Goal: Task Accomplishment & Management: Complete application form

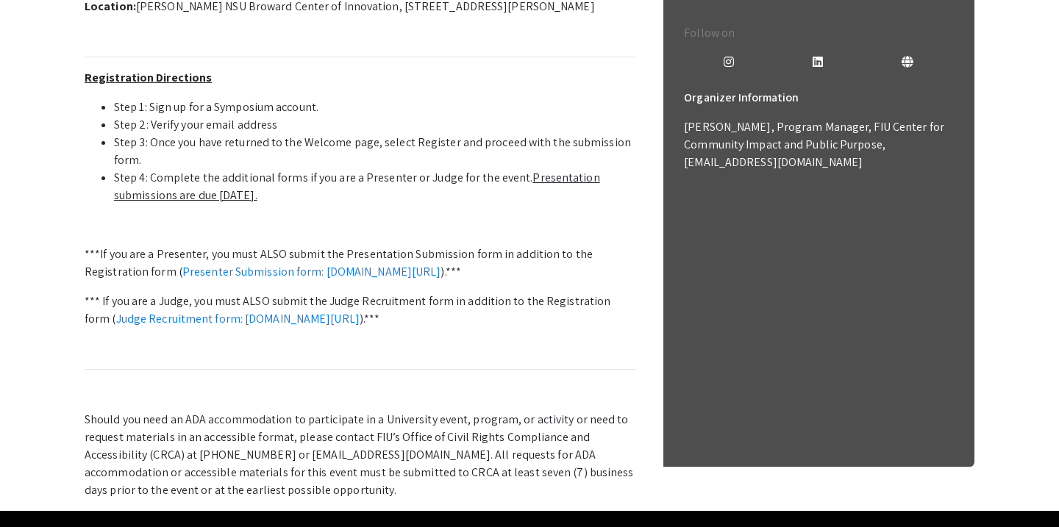
scroll to position [284, 0]
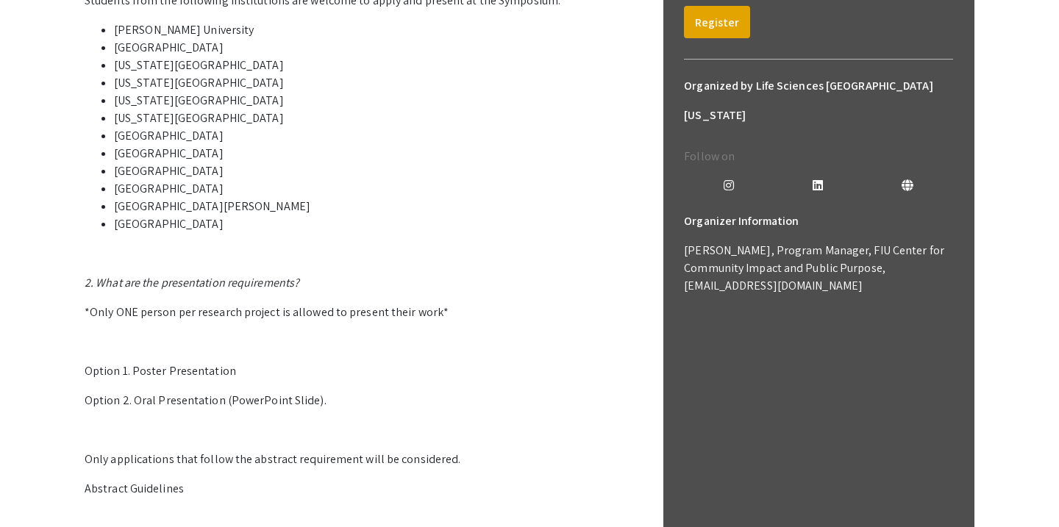
scroll to position [241, 0]
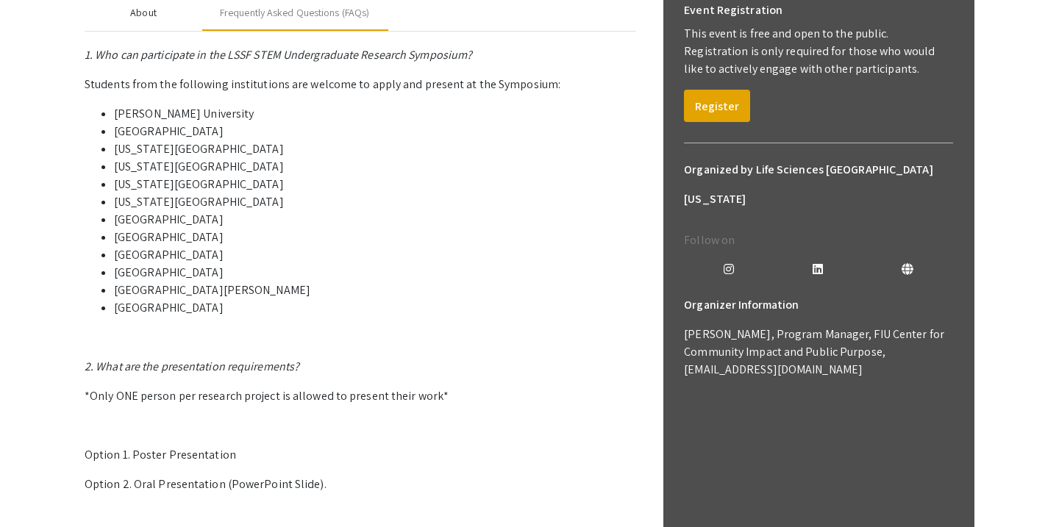
click at [149, 21] on div "About" at bounding box center [143, 12] width 26 height 15
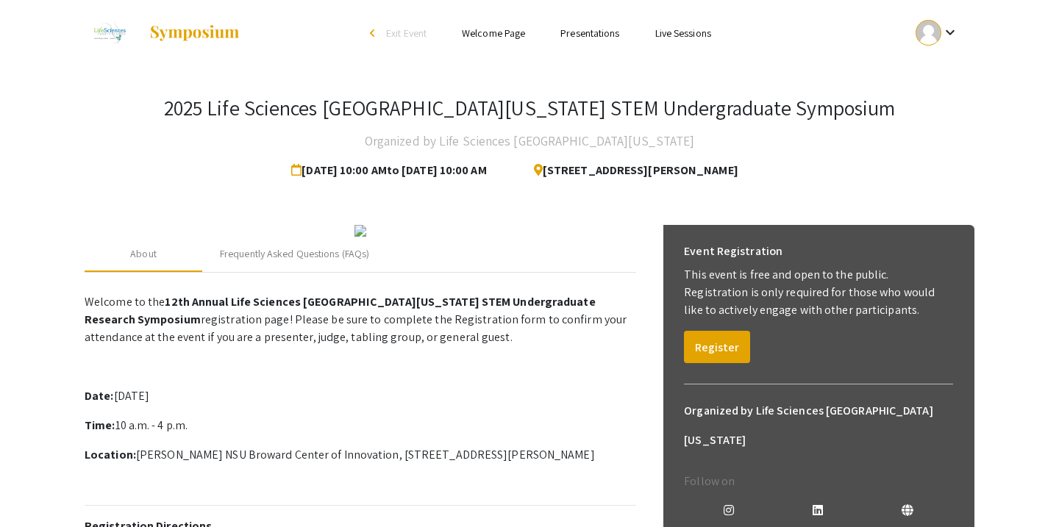
scroll to position [69, 0]
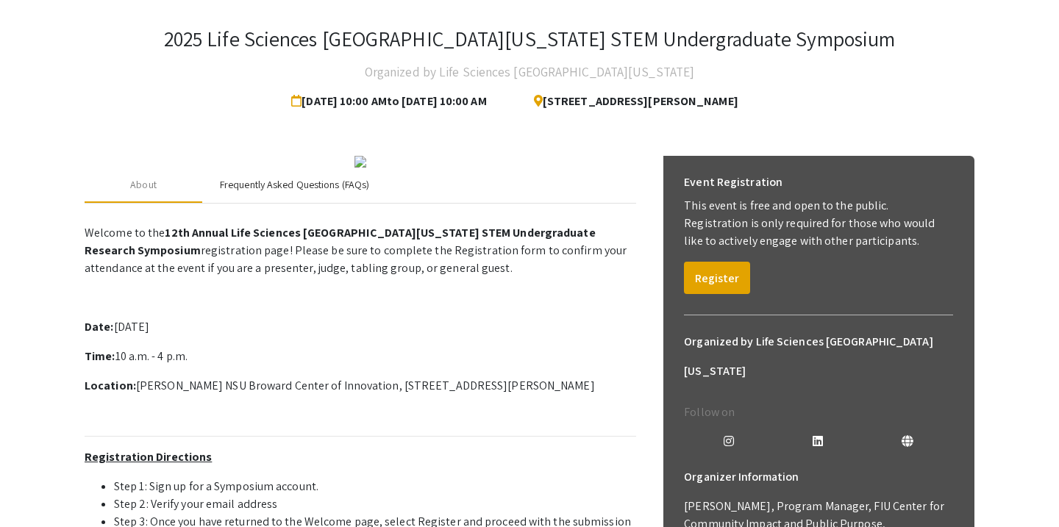
click at [269, 193] on div "Frequently Asked Questions (FAQs)" at bounding box center [294, 184] width 149 height 15
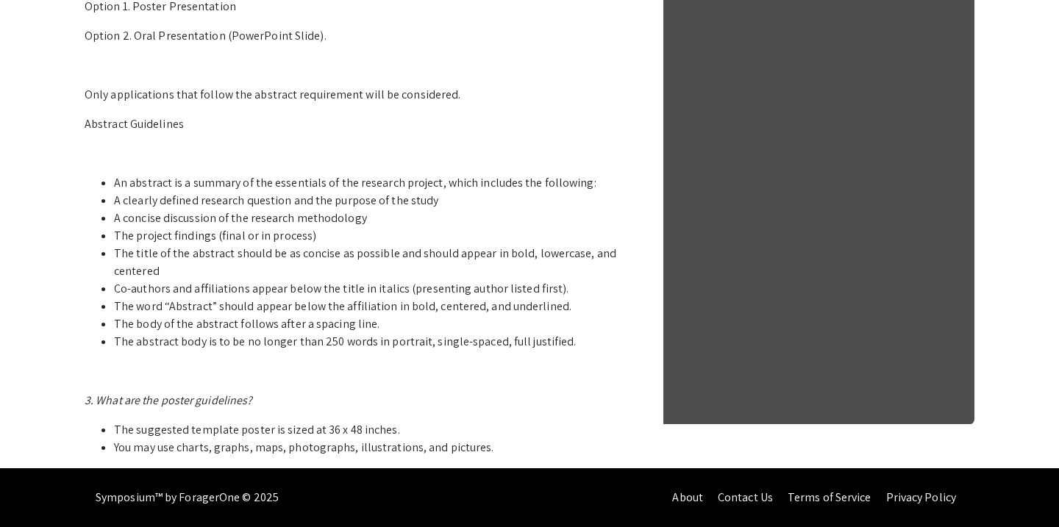
scroll to position [824, 0]
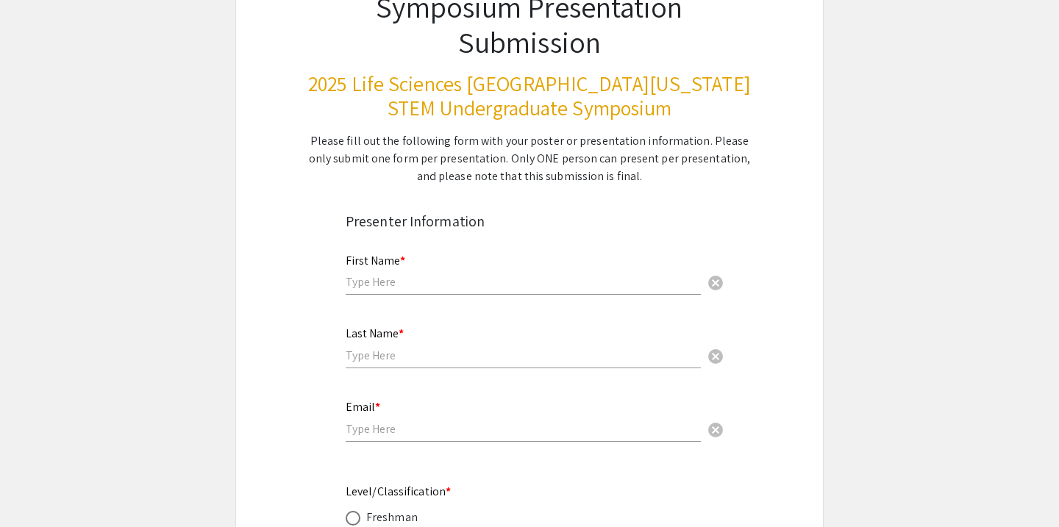
scroll to position [132, 0]
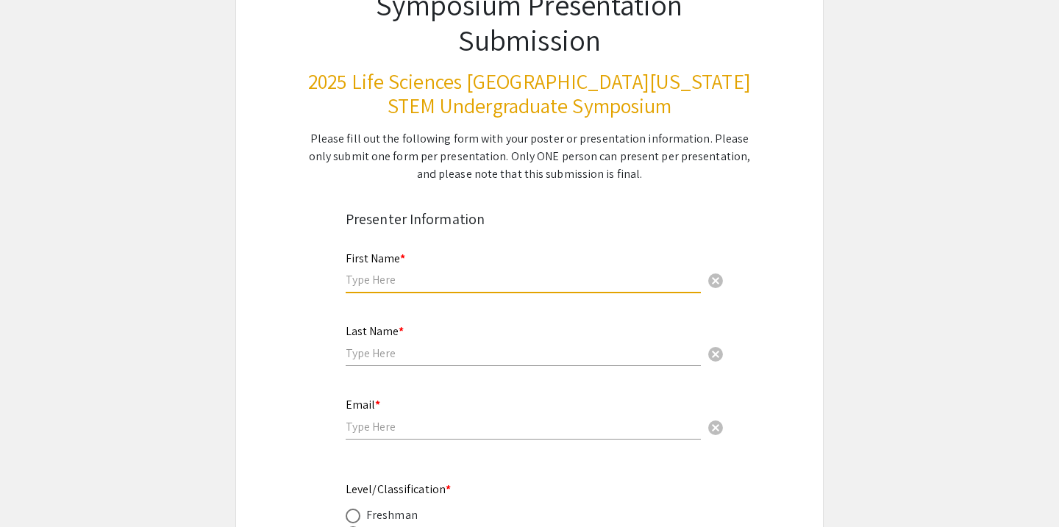
click at [407, 276] on input "text" at bounding box center [523, 279] width 355 height 15
type input "Anika"
type input "Singh"
type input "23anikasingh@gmail.com"
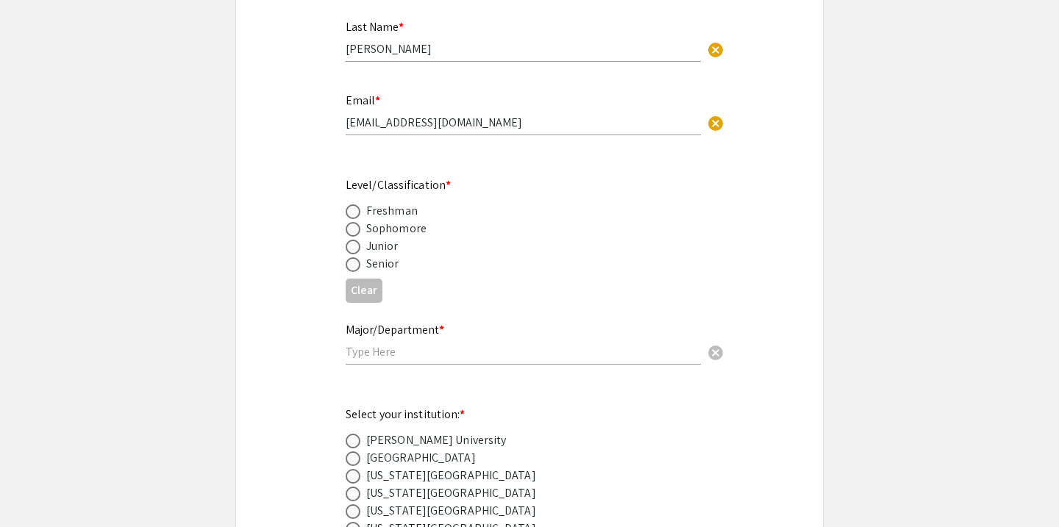
scroll to position [438, 0]
click at [349, 248] on span at bounding box center [353, 245] width 15 height 15
click at [349, 248] on input "radio" at bounding box center [353, 245] width 15 height 15
radio input "true"
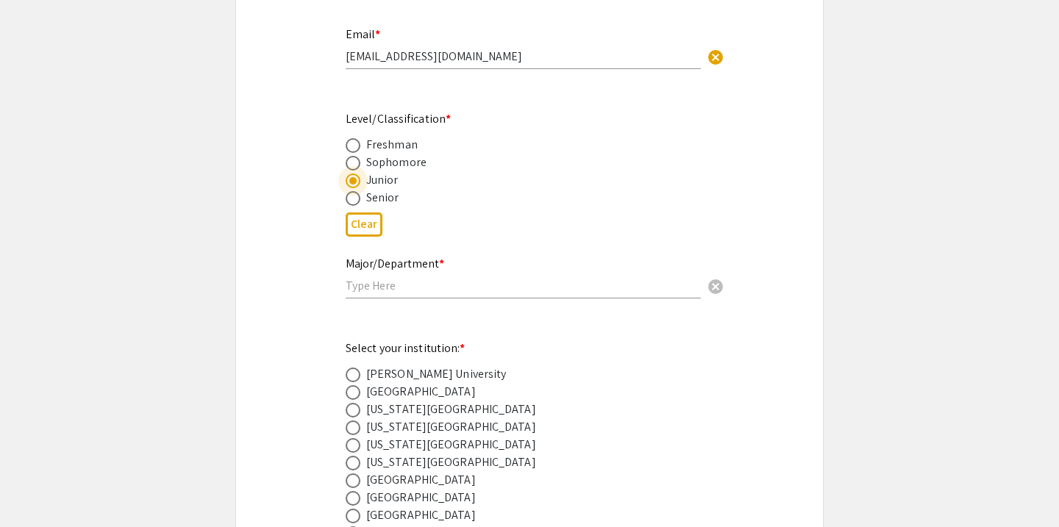
scroll to position [504, 0]
click at [452, 289] on input "text" at bounding box center [523, 283] width 355 height 15
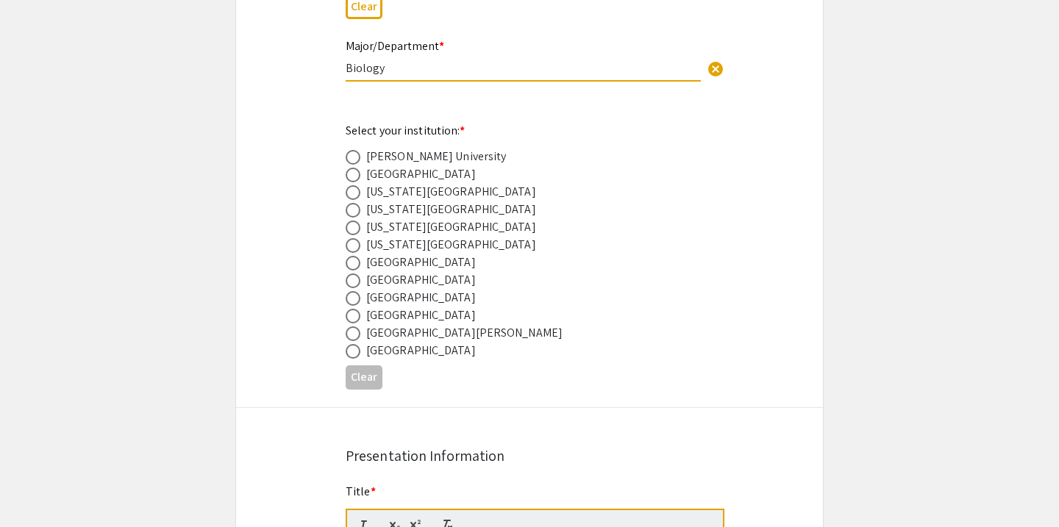
scroll to position [745, 0]
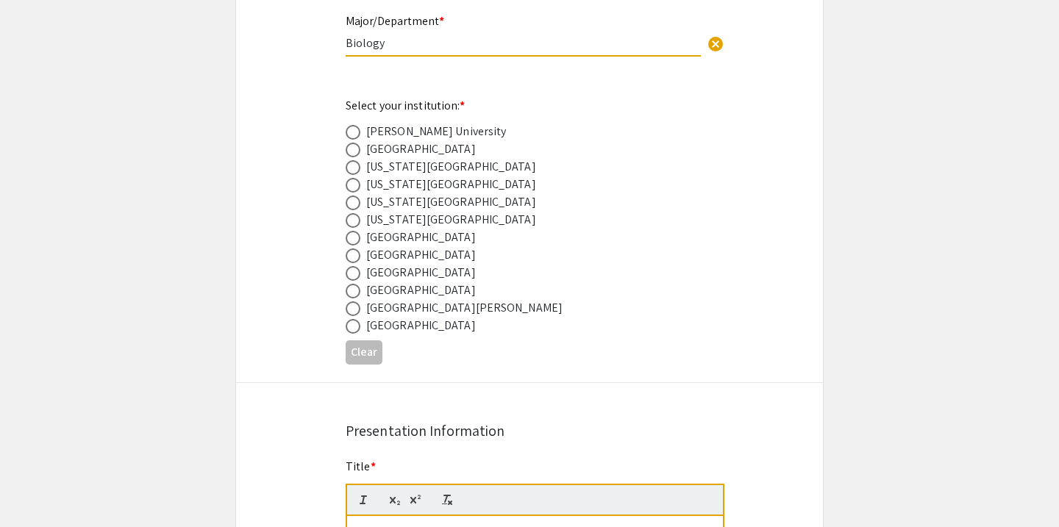
type input "Biology"
click at [352, 275] on span at bounding box center [353, 273] width 15 height 15
click at [352, 275] on input "radio" at bounding box center [353, 273] width 15 height 15
radio input "true"
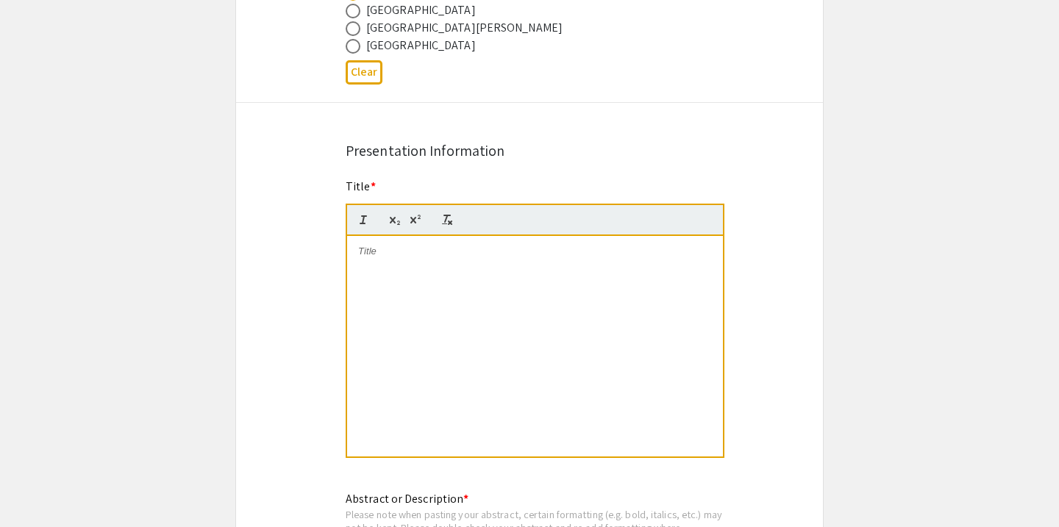
click at [414, 274] on div at bounding box center [535, 346] width 376 height 221
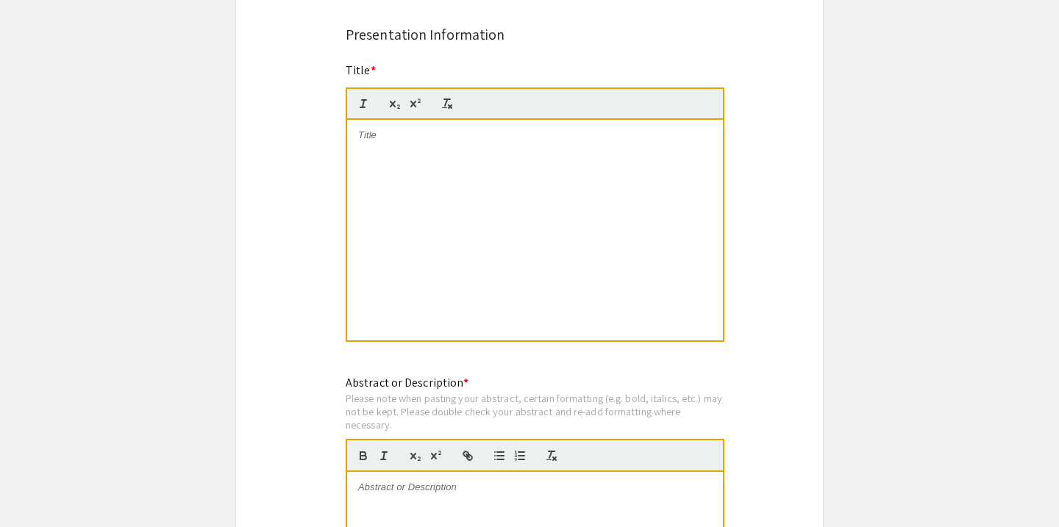
scroll to position [1142, 0]
click at [549, 196] on div at bounding box center [535, 229] width 376 height 221
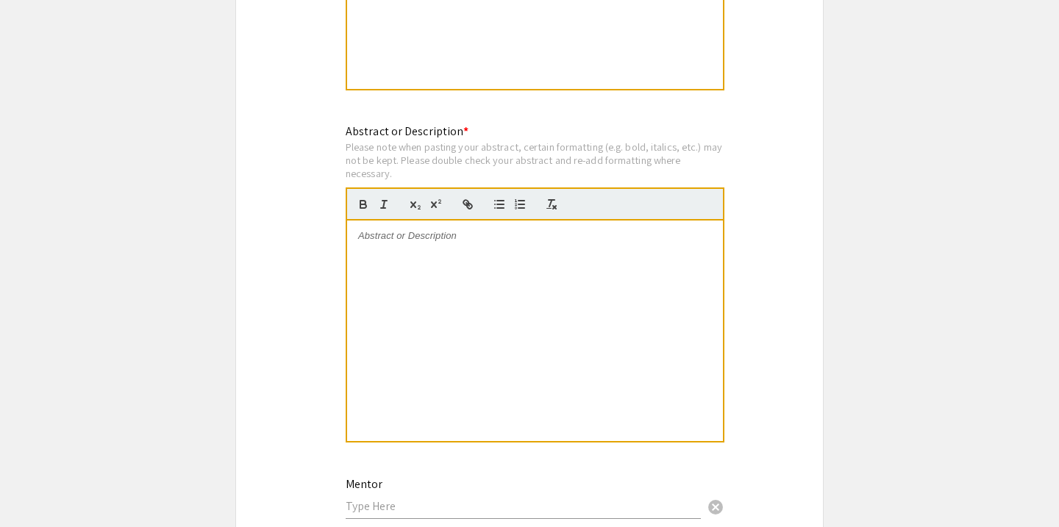
scroll to position [1394, 0]
click at [494, 293] on div at bounding box center [535, 329] width 376 height 221
click at [434, 241] on p at bounding box center [535, 234] width 354 height 13
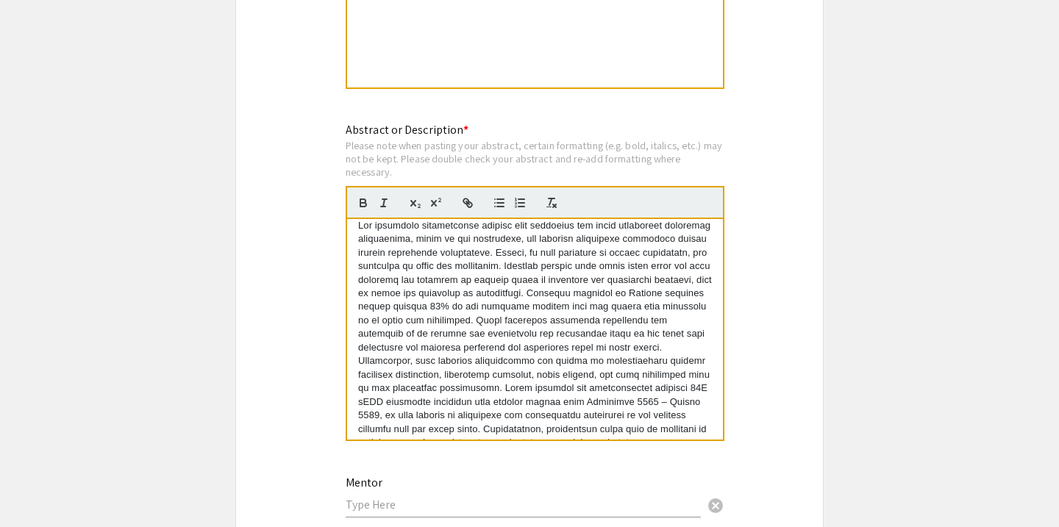
scroll to position [123, 0]
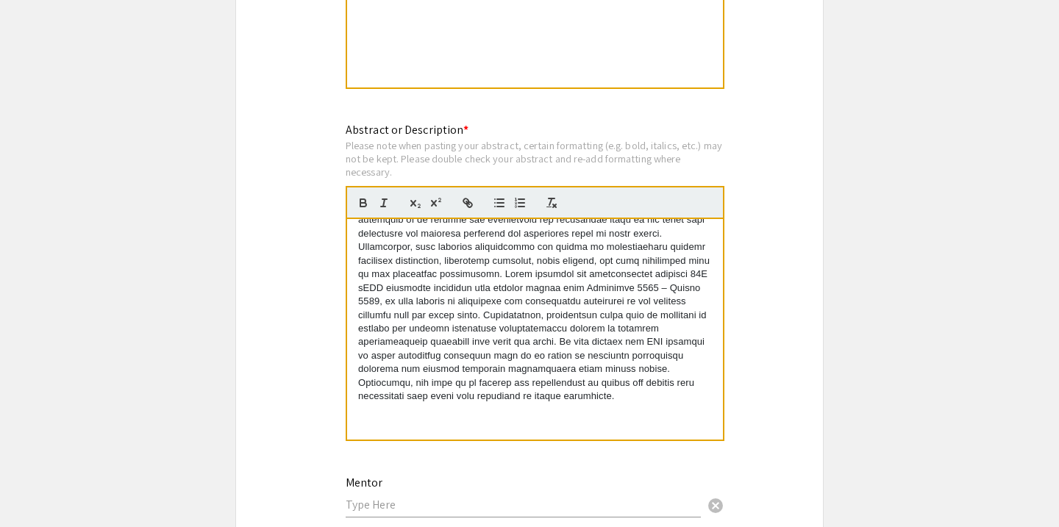
click at [482, 274] on span at bounding box center [536, 254] width 356 height 296
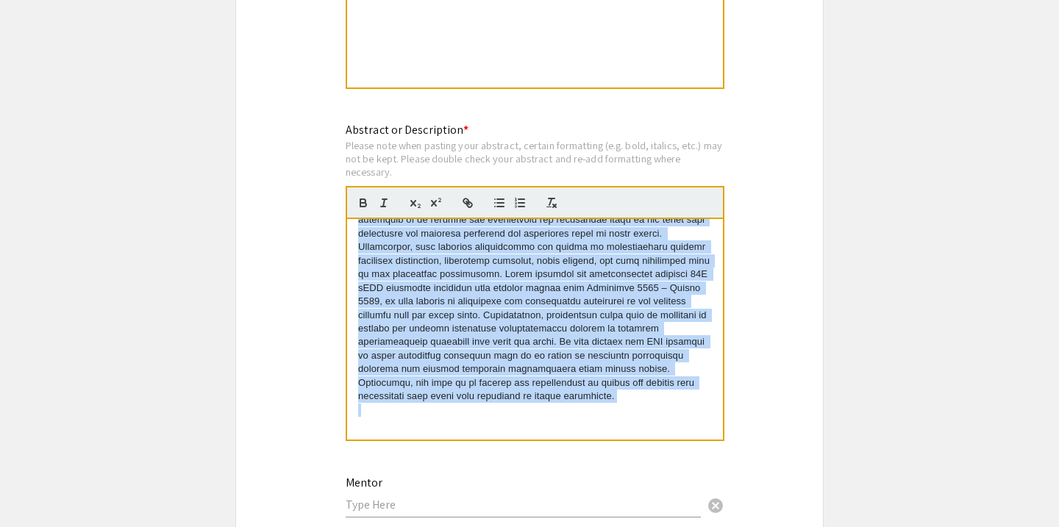
click at [482, 274] on span at bounding box center [536, 254] width 356 height 296
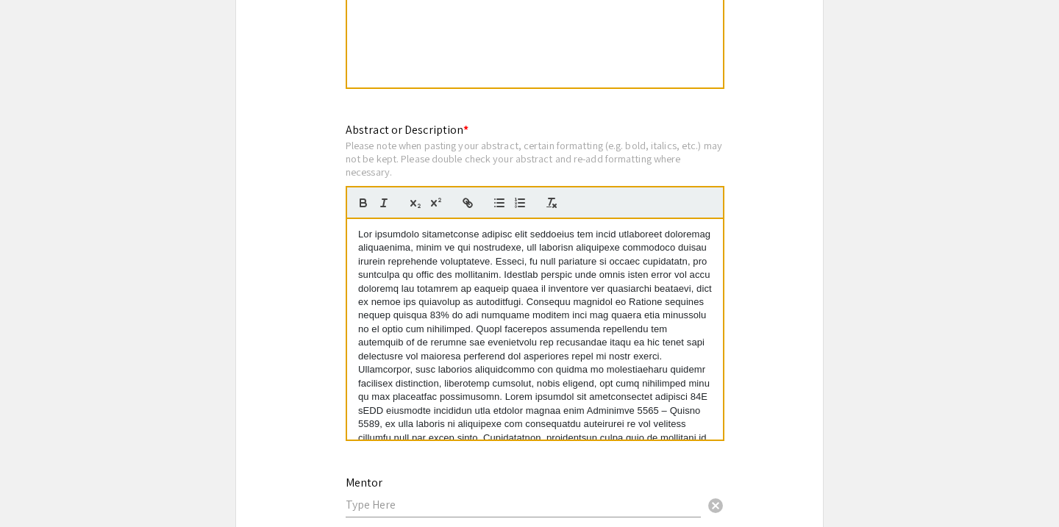
click at [360, 240] on span at bounding box center [536, 377] width 356 height 296
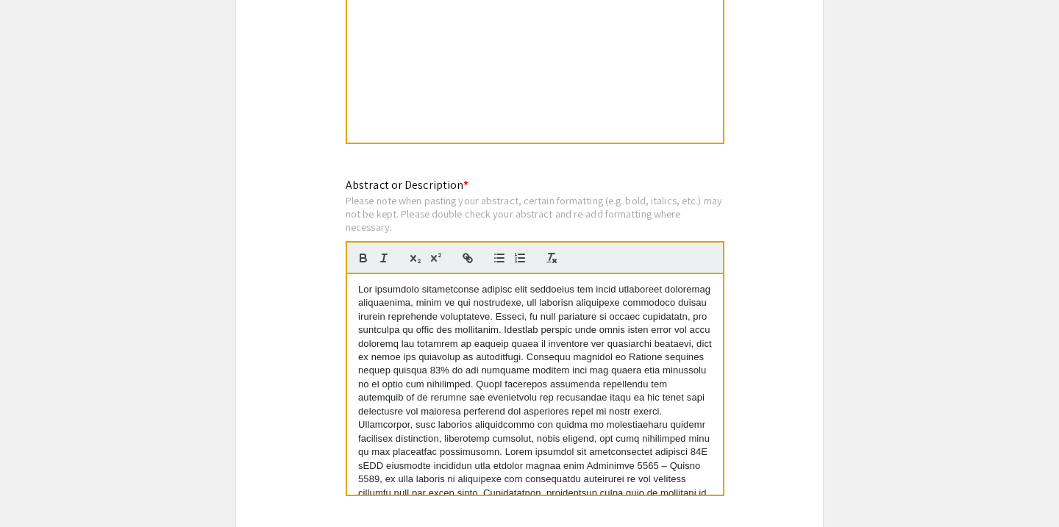
scroll to position [1338, 0]
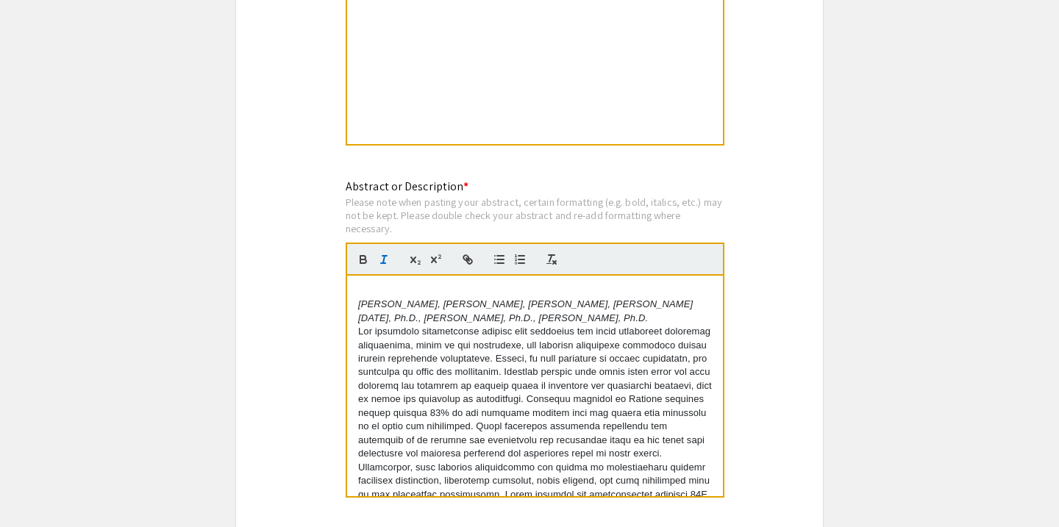
click at [919, 347] on app-submissions "Symposium Presentation Submission 2025 Life Sciences South Florida STEM Undergr…" at bounding box center [529, 72] width 1059 height 2654
click at [579, 319] on p "Anika Singh, Inchara Kumar, Andrew Sourial, Dr. Aarti Raja, Ph.D., Dr. Andrew O…" at bounding box center [535, 311] width 354 height 27
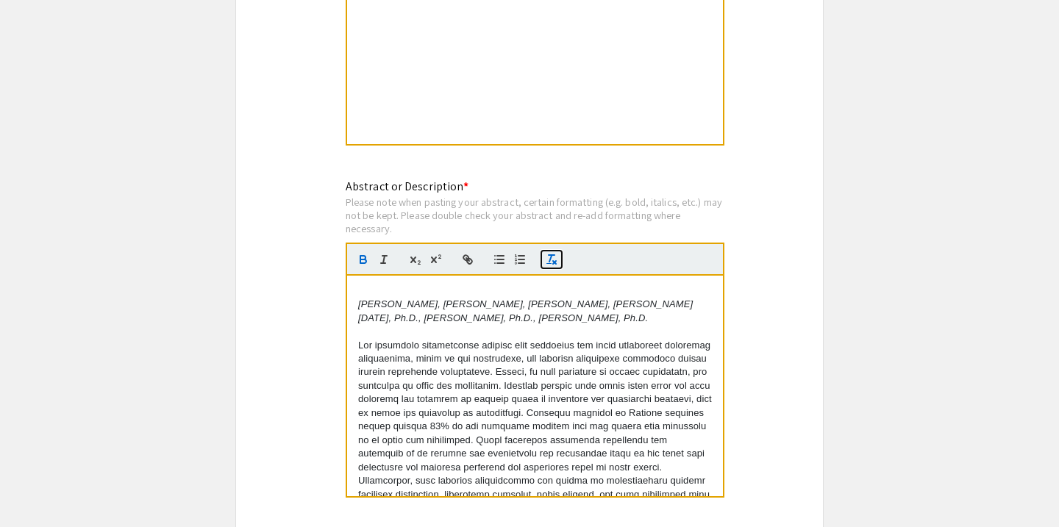
click at [548, 261] on icon "button" at bounding box center [551, 259] width 13 height 13
click at [553, 260] on icon "button" at bounding box center [551, 259] width 13 height 13
click at [554, 264] on line "button" at bounding box center [554, 262] width 3 height 3
click at [556, 264] on icon "button" at bounding box center [551, 259] width 13 height 13
click at [367, 263] on icon "button" at bounding box center [363, 259] width 13 height 13
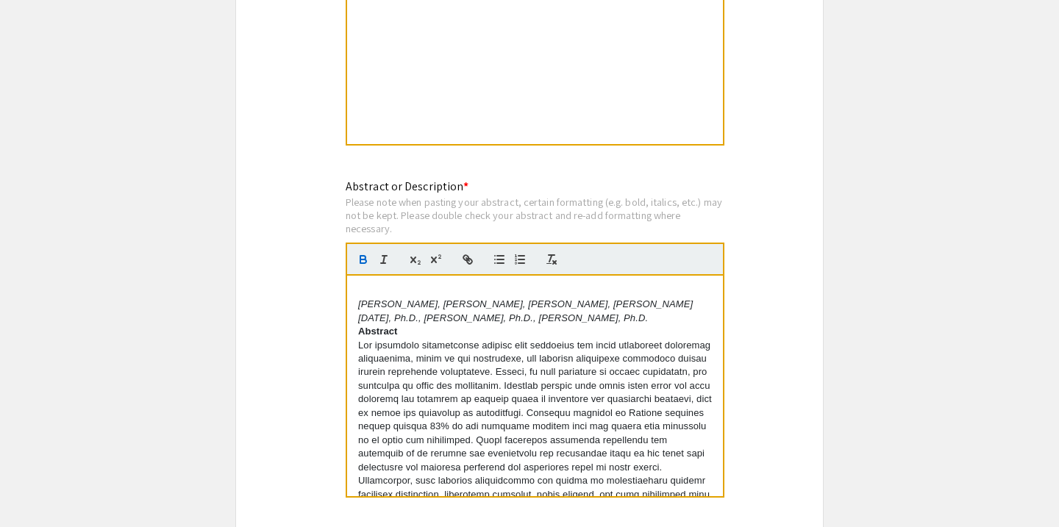
click at [463, 329] on p "Abstract" at bounding box center [535, 331] width 354 height 13
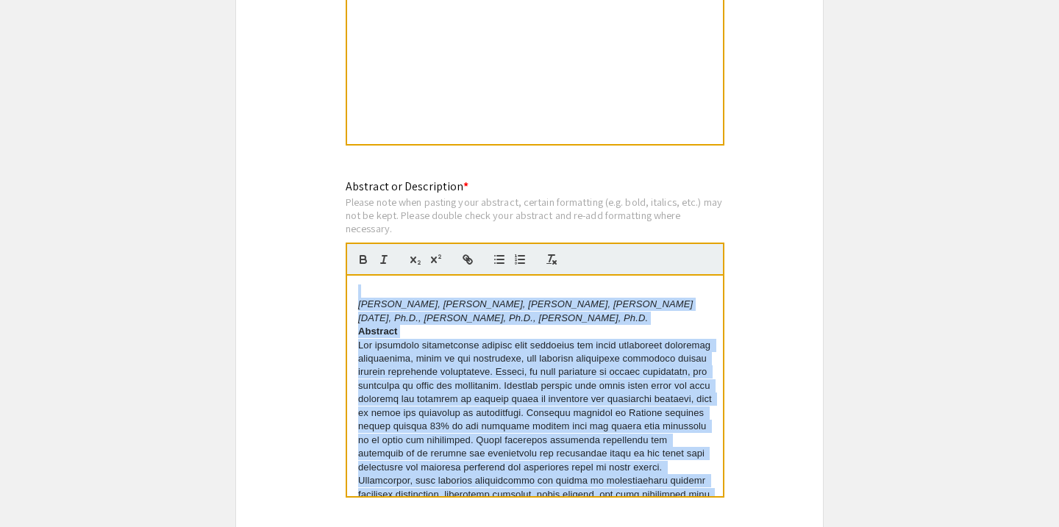
copy div "Anika Singh, Inchara Kumar, Andrew Sourial, Dr. Aarti Raja, Ph.D., Dr. Andrew O…"
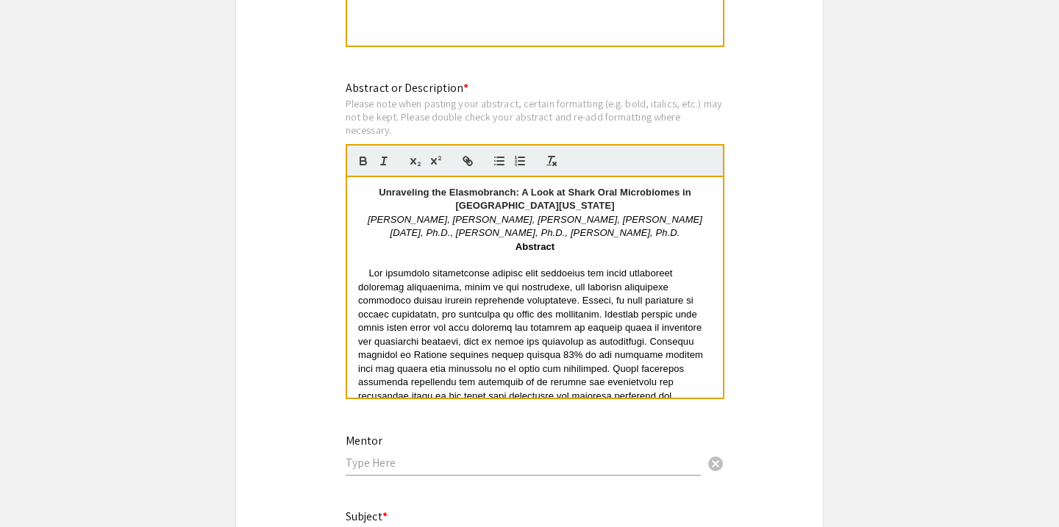
scroll to position [1452, 0]
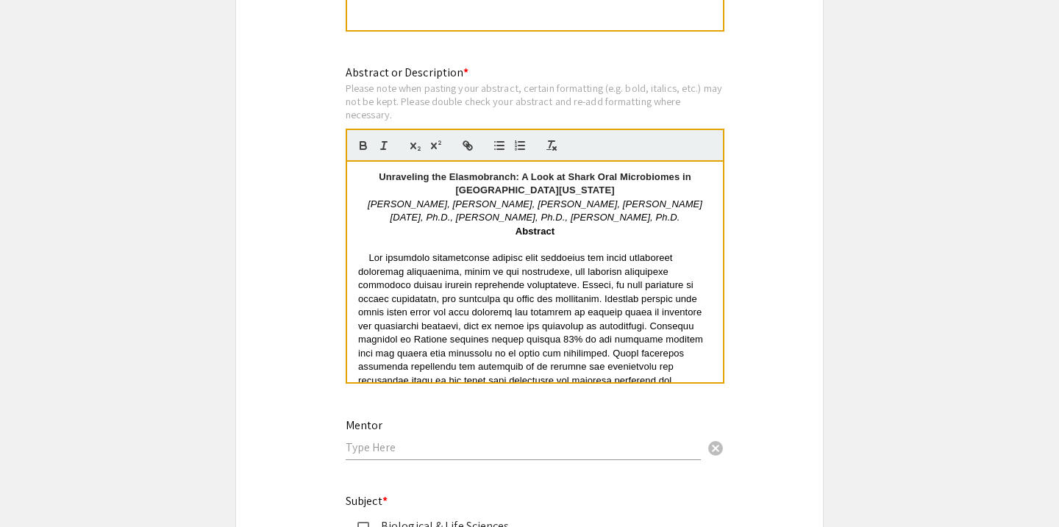
click at [531, 238] on p "Abstract" at bounding box center [535, 231] width 354 height 13
click at [399, 149] on div at bounding box center [535, 145] width 379 height 33
click at [406, 455] on input "text" at bounding box center [523, 447] width 355 height 15
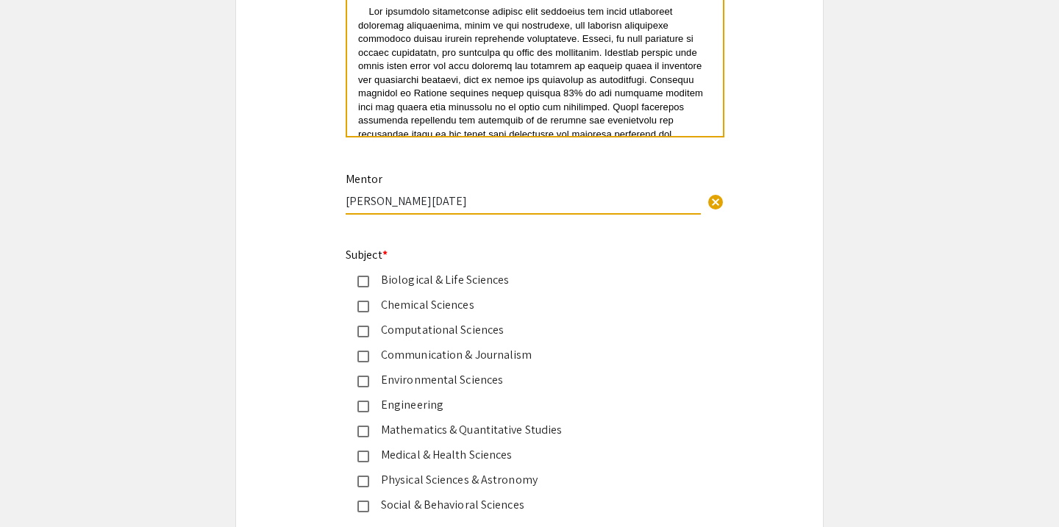
scroll to position [1713, 0]
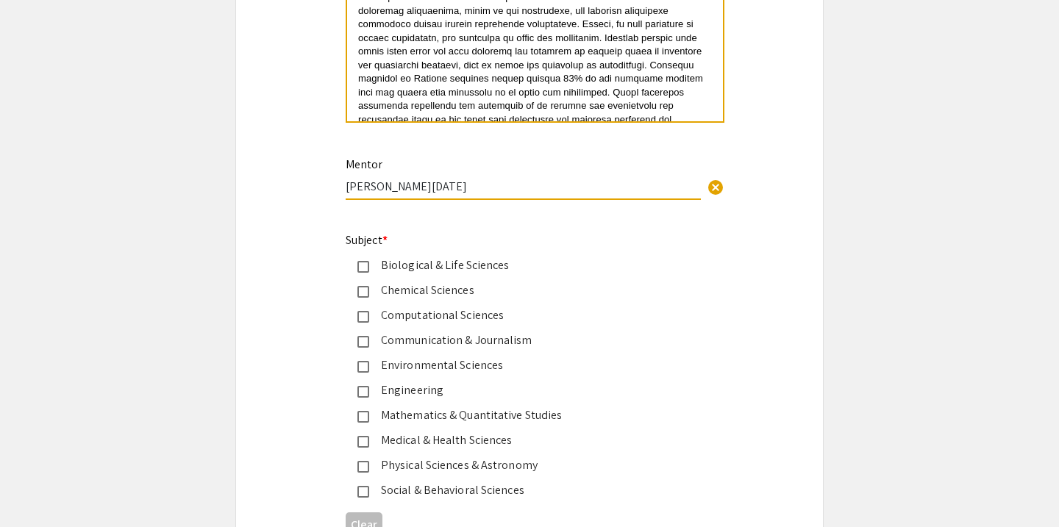
type input "Dr. Aarti Raja"
click at [366, 273] on mat-pseudo-checkbox at bounding box center [363, 267] width 12 height 12
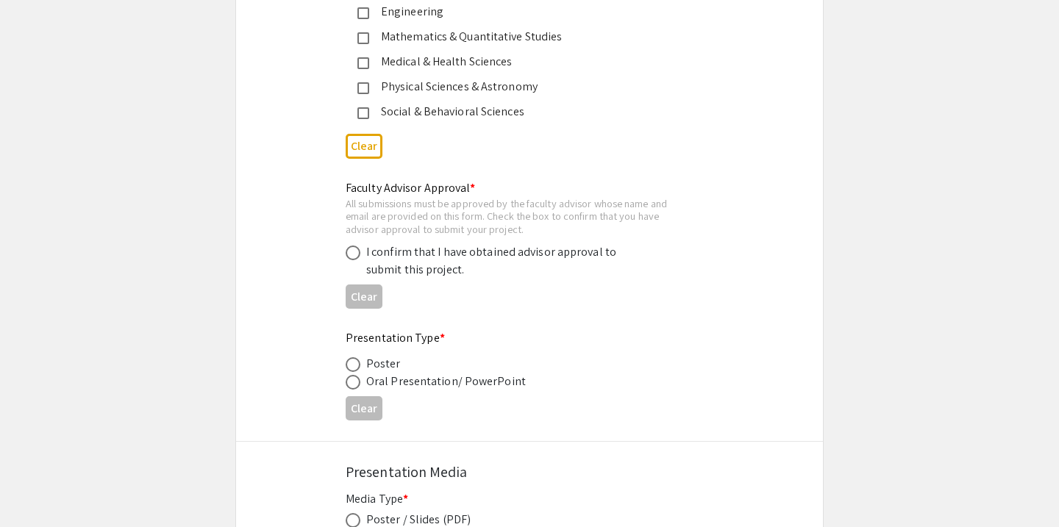
scroll to position [2122, 0]
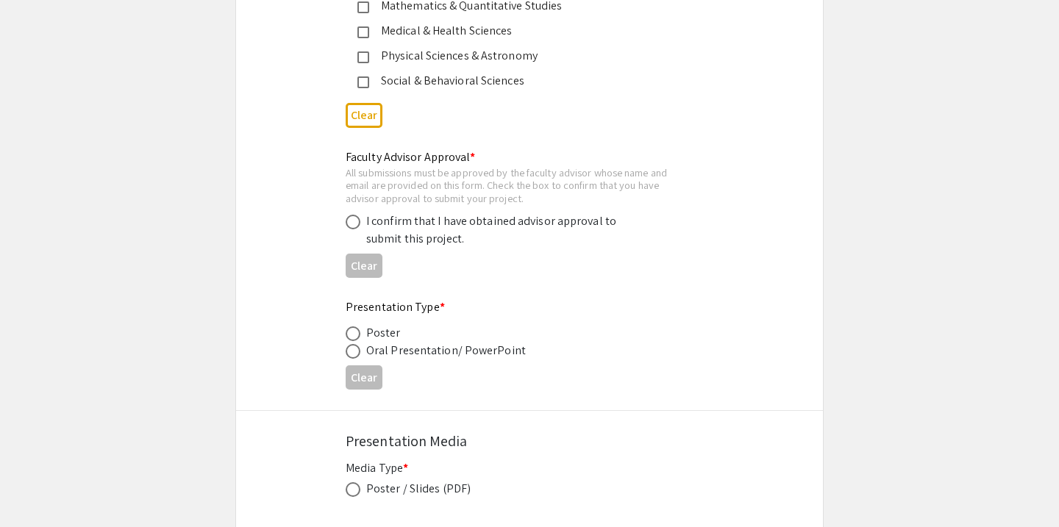
click at [393, 246] on div "I confirm that I have obtained advisor approval to submit this project." at bounding box center [494, 230] width 257 height 35
click at [356, 229] on span at bounding box center [353, 222] width 15 height 15
click at [356, 229] on input "radio" at bounding box center [353, 222] width 15 height 15
radio input "true"
click at [350, 356] on span at bounding box center [353, 351] width 15 height 15
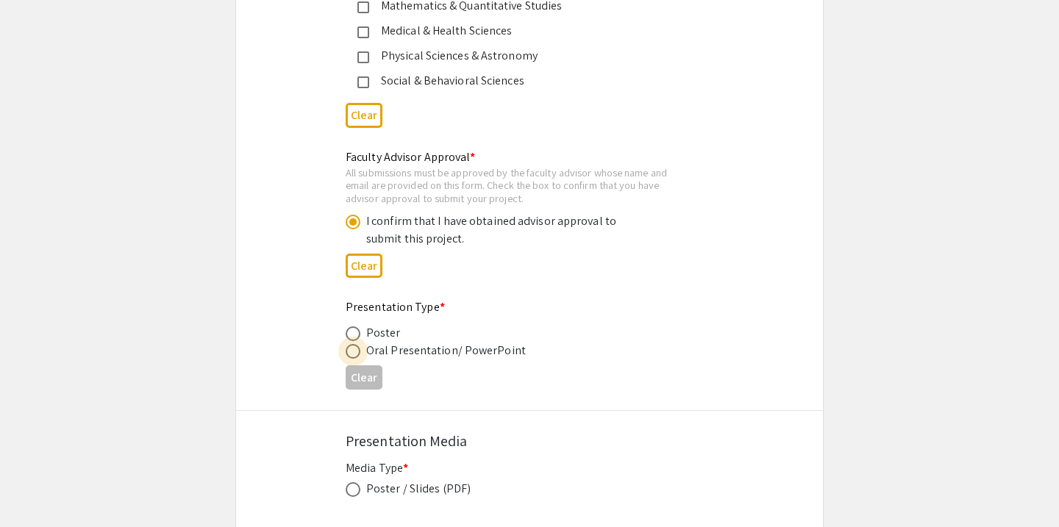
click at [350, 356] on input "radio" at bounding box center [353, 351] width 15 height 15
radio input "true"
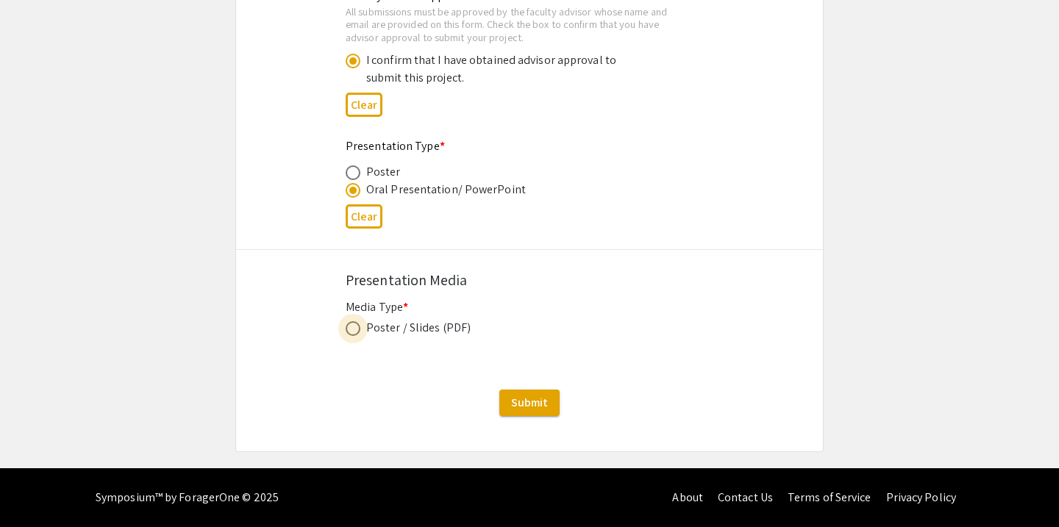
click at [359, 327] on span at bounding box center [353, 328] width 15 height 15
click at [359, 327] on input "radio" at bounding box center [353, 328] width 15 height 15
radio input "true"
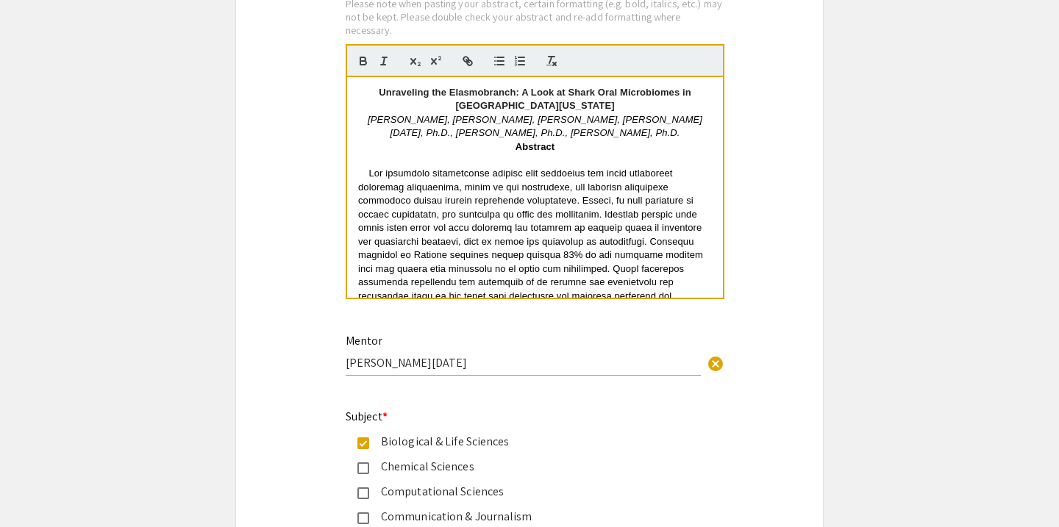
scroll to position [1530, 0]
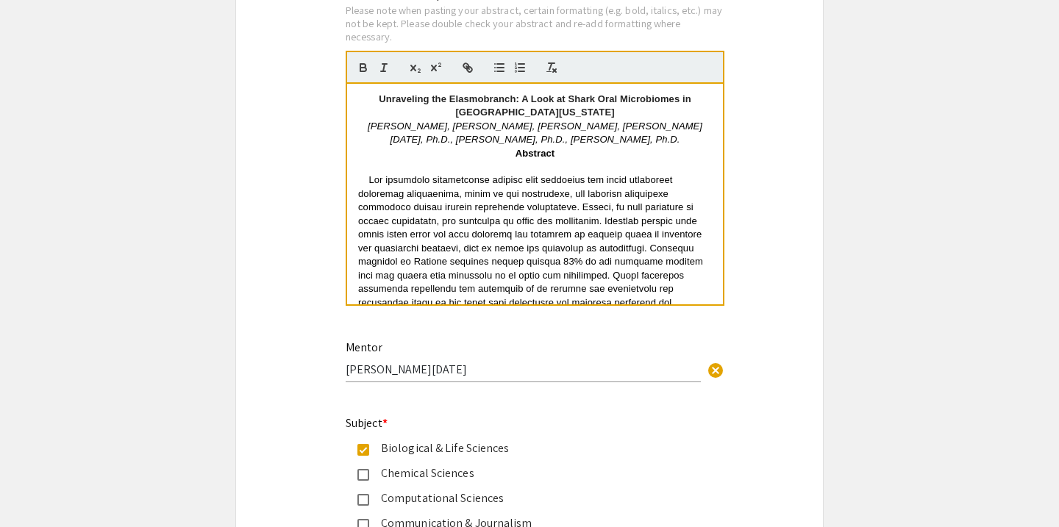
drag, startPoint x: 564, startPoint y: 132, endPoint x: 627, endPoint y: 149, distance: 64.9
click at [627, 147] on p "Anika Singh, Inchara Kumar, Andrew Sourial, Dr. Aarti Raja, Ph.D., Dr. Andrew O…" at bounding box center [535, 133] width 354 height 27
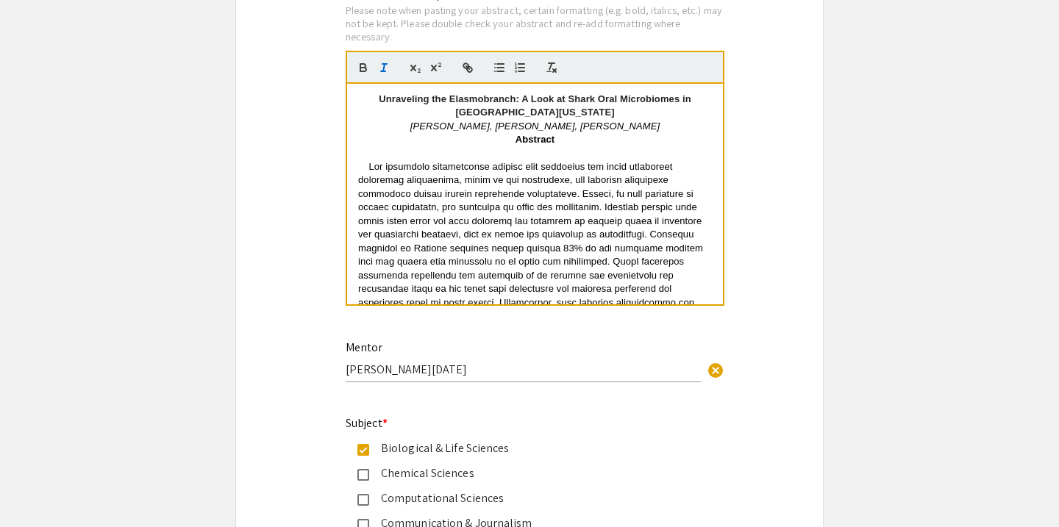
click at [418, 185] on span at bounding box center [534, 316] width 353 height 310
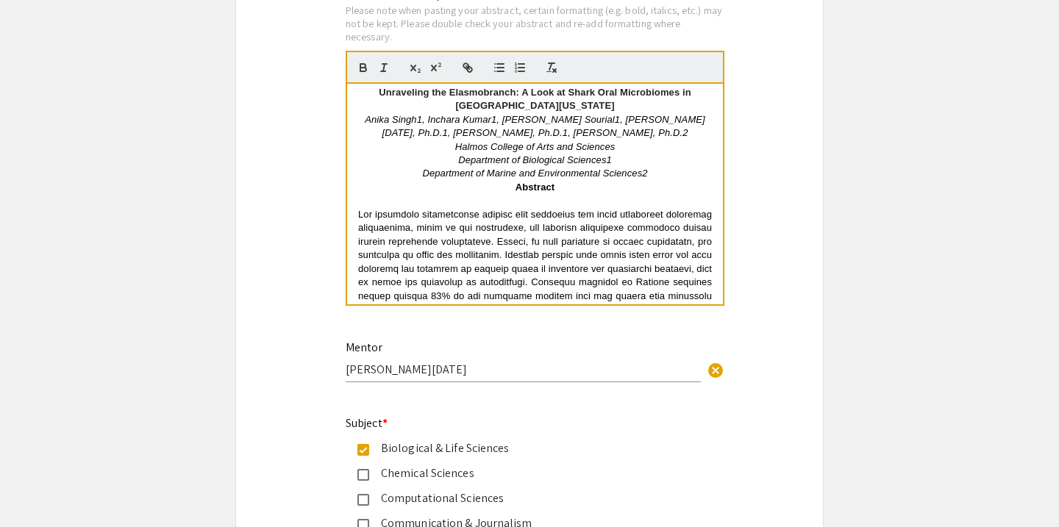
scroll to position [0, 0]
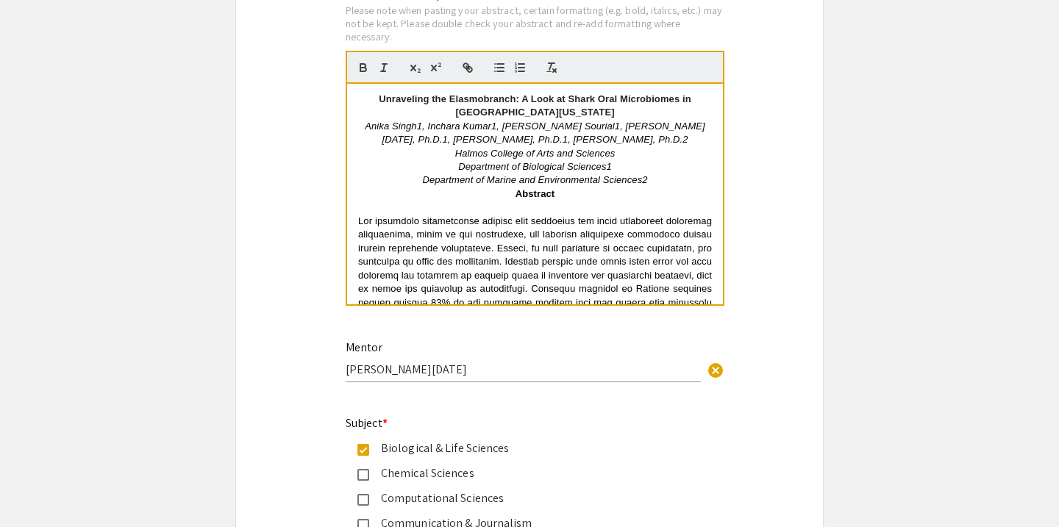
click at [427, 130] on em "Anika Singh1, Inchara Kumar1, Andrew Sourial1, Aarti Raja, Ph.D.1, Andrew Ozga,…" at bounding box center [535, 133] width 340 height 24
click at [430, 65] on icon "button" at bounding box center [435, 67] width 13 height 13
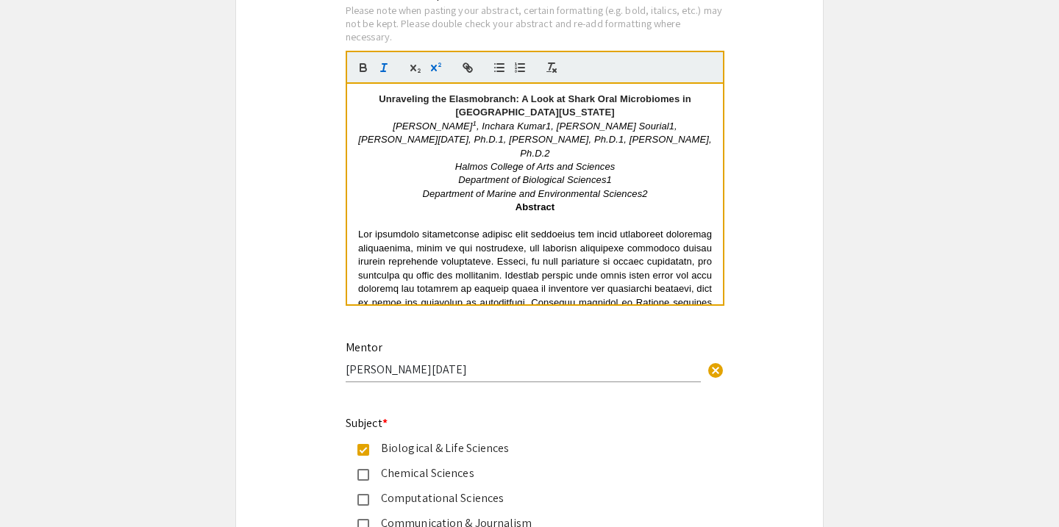
click at [502, 132] on em ", Inchara Kumar1, Andrew Sourial1, Aarti Raja, Ph.D.1, Andrew Ozga, Ph.D.1, Der…" at bounding box center [536, 140] width 356 height 38
click at [439, 68] on icon "button" at bounding box center [435, 67] width 13 height 13
click at [578, 131] on em ", Andrew Sourial1, Aarti Raja, Ph.D.1, Andrew Ozga, Ph.D.1, Derek Burkholder, P…" at bounding box center [536, 140] width 356 height 38
click at [435, 71] on icon "button" at bounding box center [434, 68] width 6 height 7
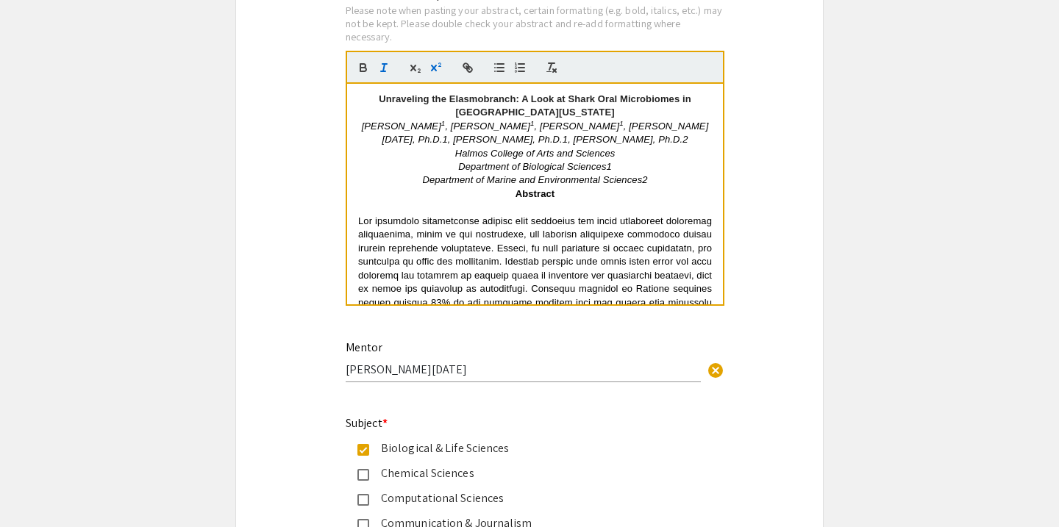
drag, startPoint x: 646, startPoint y: 129, endPoint x: 657, endPoint y: 239, distance: 110.9
click at [646, 129] on em ", Aarti Raja, Ph.D.1, Andrew Ozga, Ph.D.1, Derek Burkholder, Ph.D.2" at bounding box center [545, 133] width 327 height 24
click at [439, 67] on icon "button" at bounding box center [439, 65] width 3 height 4
click at [493, 140] on em ", Andrew Ozga, Ph.D.1, Derek Burkholder, Ph.D.2" at bounding box center [567, 139] width 240 height 11
click at [435, 68] on icon "button" at bounding box center [435, 67] width 13 height 13
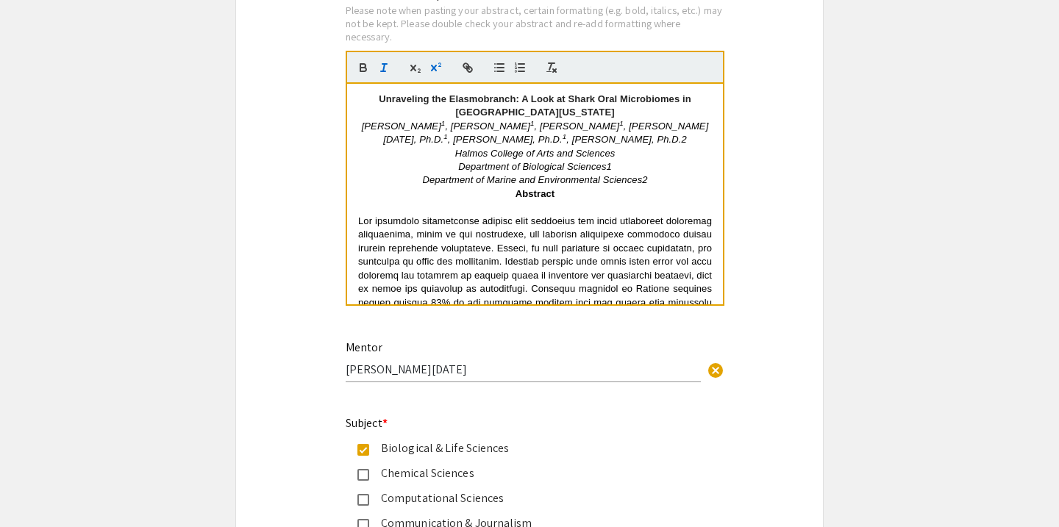
click at [604, 143] on em ", Derek Burkholder, Ph.D.2" at bounding box center [626, 139] width 120 height 11
click at [439, 67] on icon "button" at bounding box center [439, 65] width 3 height 4
click at [611, 169] on em "Department of Biological Sciences1" at bounding box center [535, 166] width 154 height 11
click at [438, 71] on icon "button" at bounding box center [435, 67] width 13 height 13
click at [646, 185] on em "Department of Marine and Environmental Sciences2" at bounding box center [534, 179] width 225 height 11
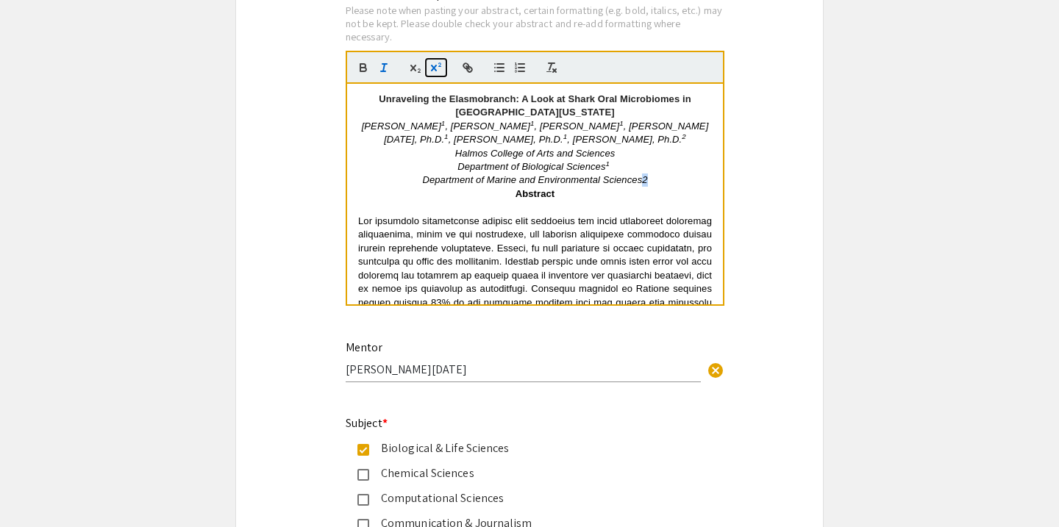
click at [436, 65] on icon "button" at bounding box center [435, 67] width 13 height 13
click at [625, 222] on span at bounding box center [536, 363] width 357 height 296
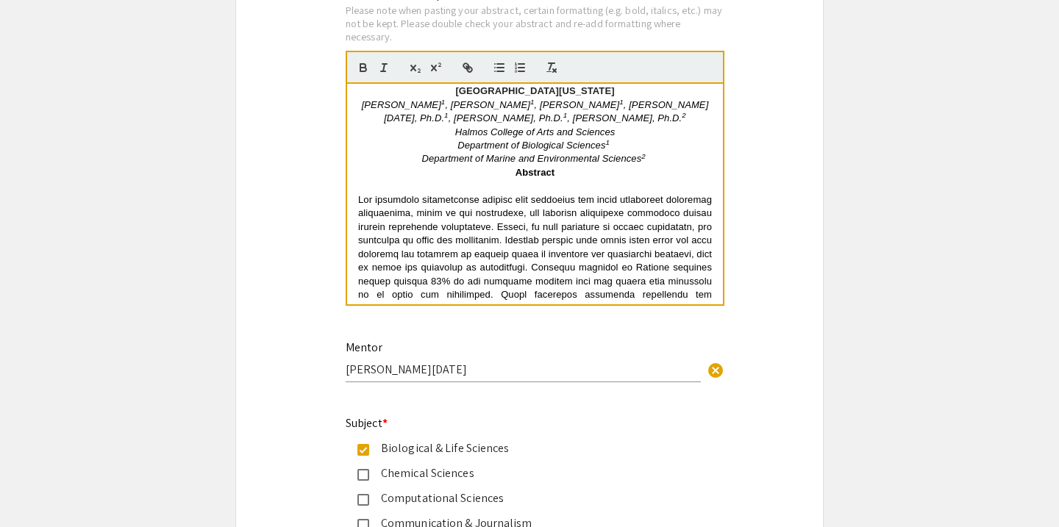
scroll to position [20, 0]
click at [449, 113] on em "1" at bounding box center [446, 117] width 4 height 8
click at [615, 111] on em ", Aarti Raja, Ph.D., Andrew Ozga, Ph.D." at bounding box center [547, 113] width 322 height 24
click at [435, 69] on icon "button" at bounding box center [434, 68] width 6 height 7
click at [560, 114] on em "Ph.D., Andrew Ozga, Ph.D." at bounding box center [490, 119] width 139 height 11
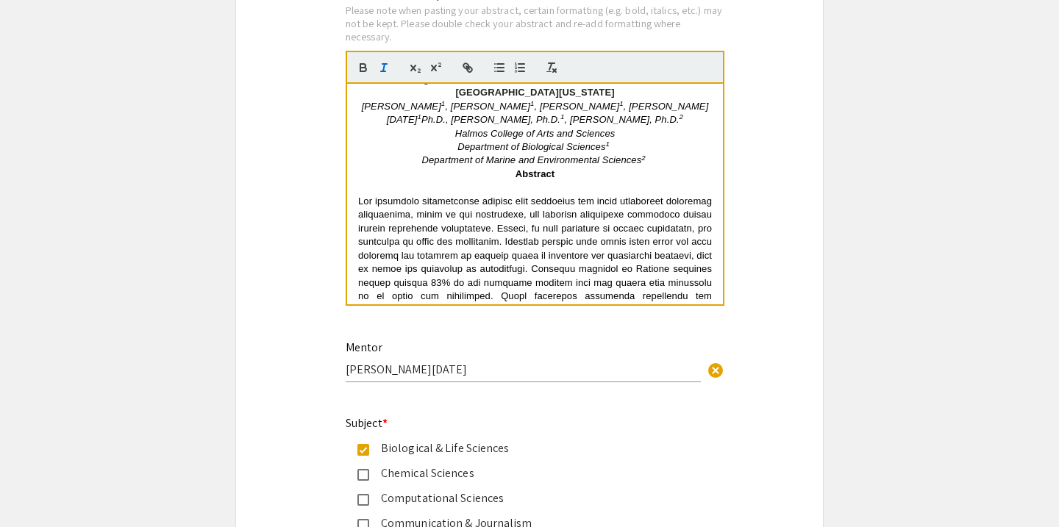
click at [560, 114] on em "Ph.D., Andrew Ozga, Ph.D." at bounding box center [490, 119] width 139 height 11
click at [427, 69] on button "button" at bounding box center [436, 68] width 21 height 18
click at [490, 126] on p "Anika Singh 1 , Inchara Kumar 1 , Andrew Sourial 1 , Aarti Raja 1 Ph.D., Andrew…" at bounding box center [535, 113] width 354 height 27
click at [679, 114] on em "Ph.D., Andrew Ozga, Ph.D., Derek Burkholder, Ph.D." at bounding box center [552, 119] width 254 height 11
click at [438, 66] on icon "button" at bounding box center [435, 67] width 13 height 13
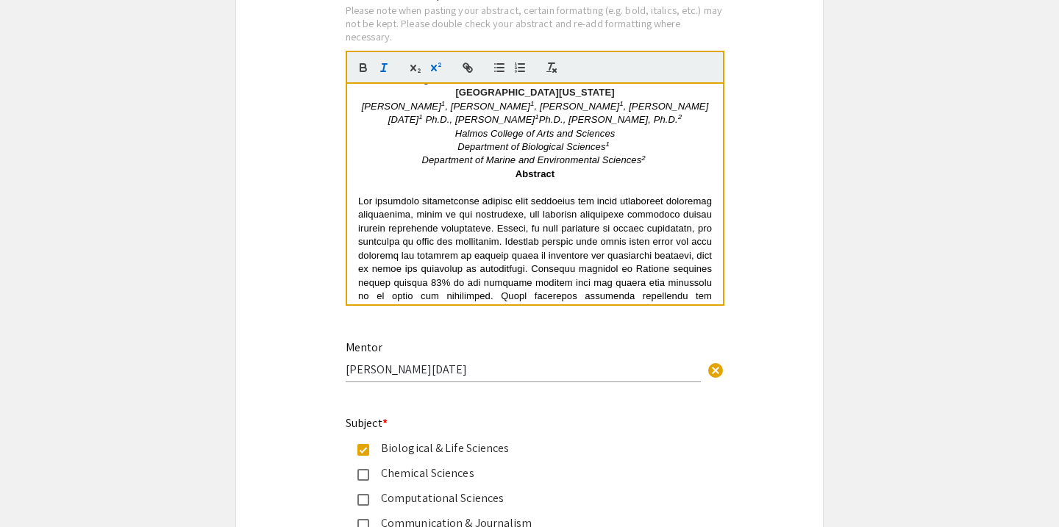
drag, startPoint x: 606, startPoint y: 122, endPoint x: 607, endPoint y: 176, distance: 53.7
click at [606, 123] on p "Anika Singh 1 , Inchara Kumar 1 , Andrew Sourial 1 , Aarti Raja 1 Ph.D., Andrew…" at bounding box center [535, 113] width 354 height 27
click at [574, 125] on em "Ph.D., Derek Burkholder, Ph.D." at bounding box center [609, 119] width 139 height 11
click at [439, 71] on icon "button" at bounding box center [435, 67] width 13 height 13
click at [591, 165] on em "Department of Marine and Environmental Sciences" at bounding box center [531, 159] width 220 height 11
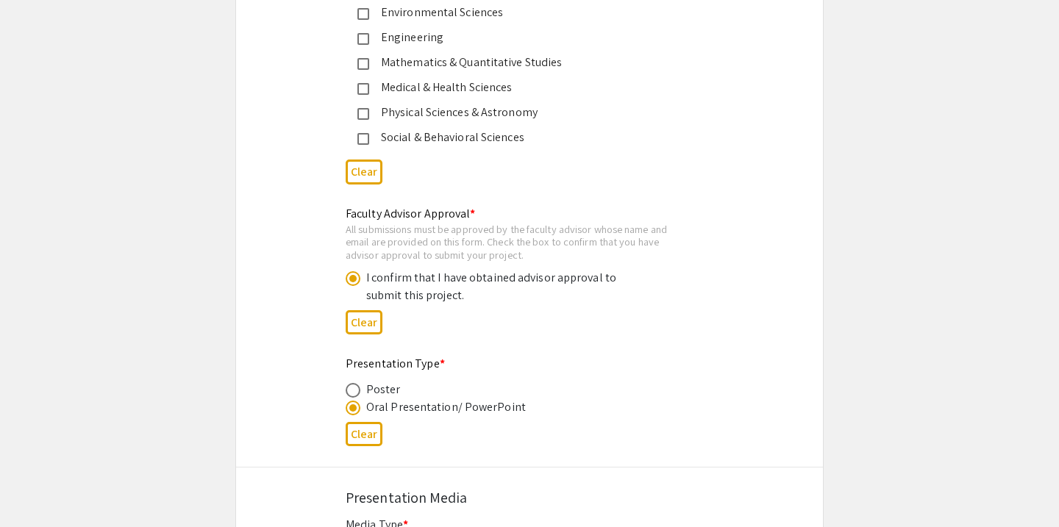
scroll to position [2435, 0]
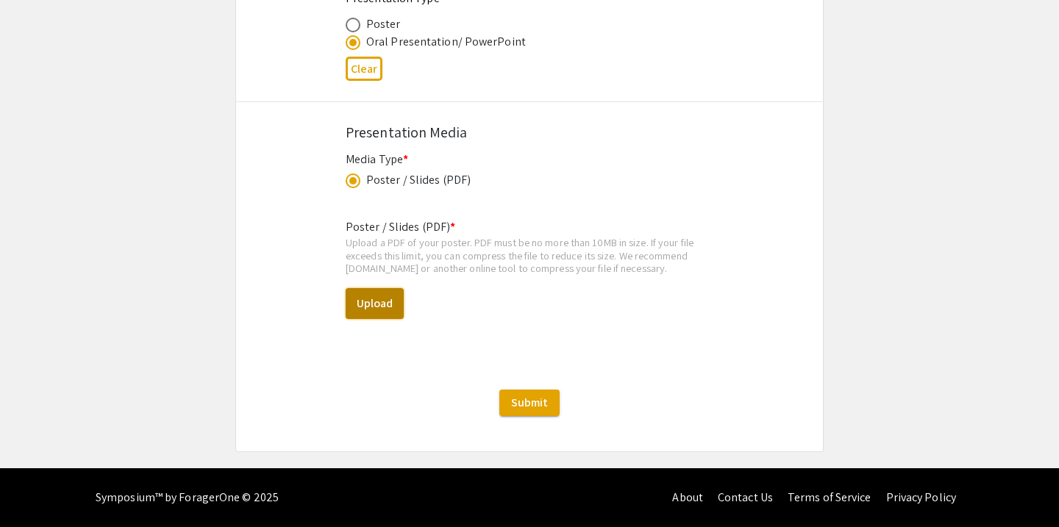
click at [366, 304] on button "Upload" at bounding box center [375, 303] width 58 height 31
click at [387, 301] on button "Upload" at bounding box center [375, 303] width 58 height 31
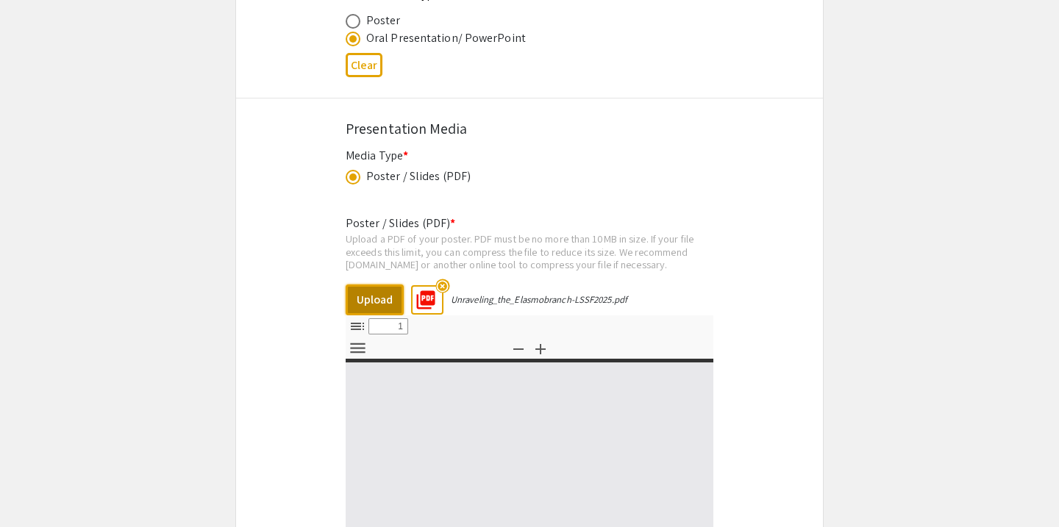
select select "custom"
type input "0"
select select "custom"
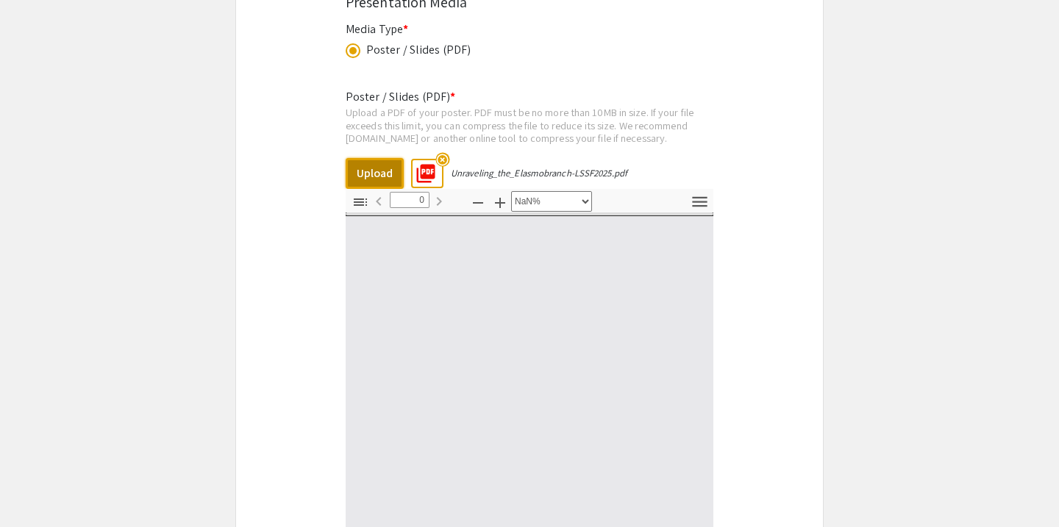
type input "1"
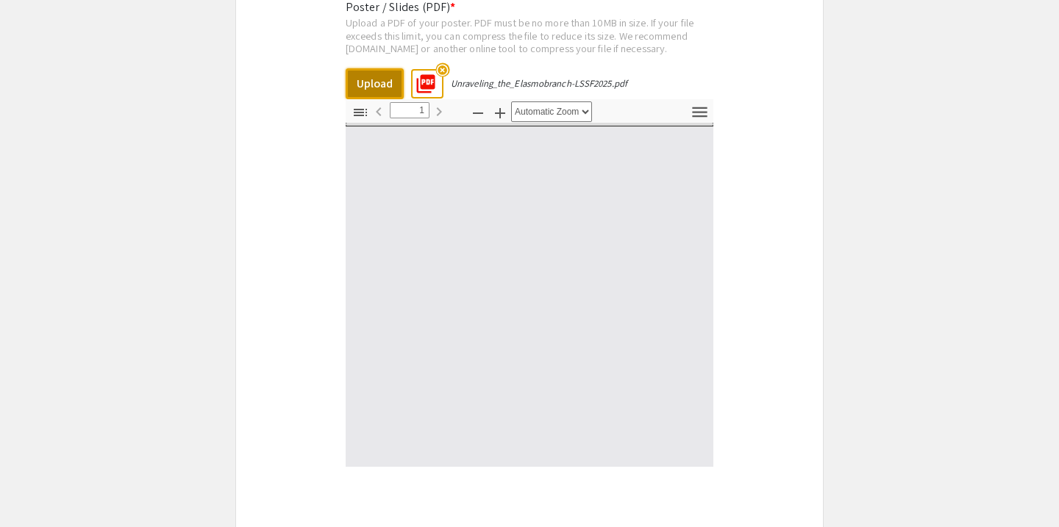
scroll to position [2662, 0]
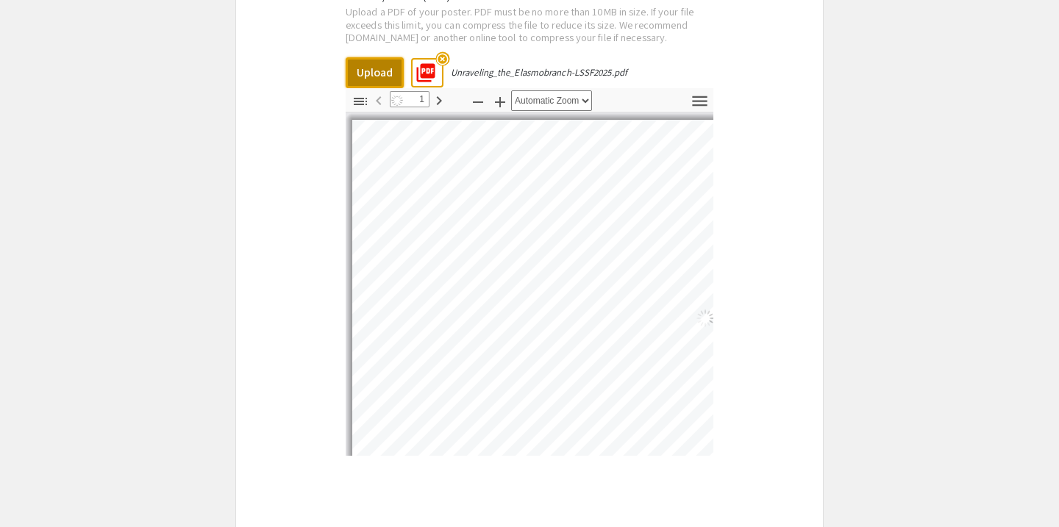
select select "auto"
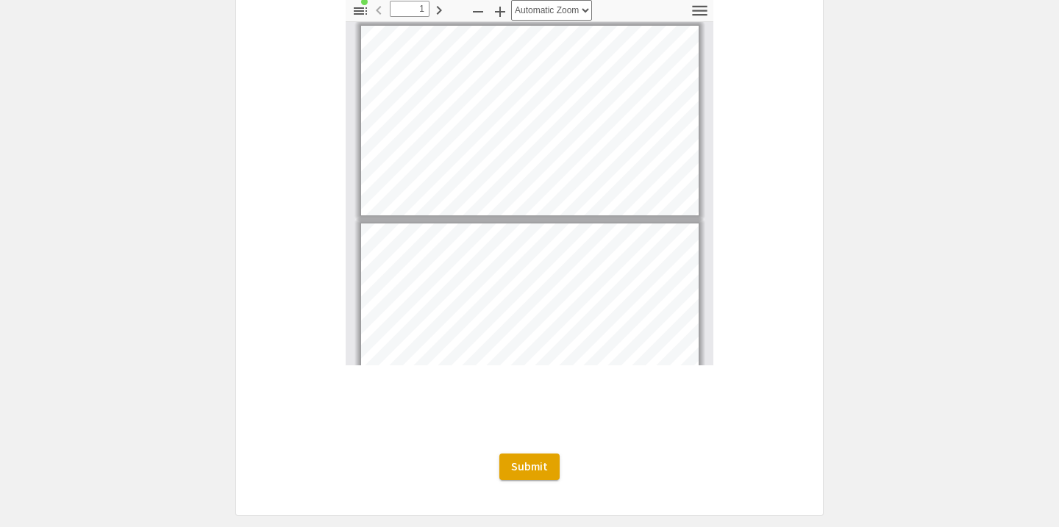
scroll to position [2820, 0]
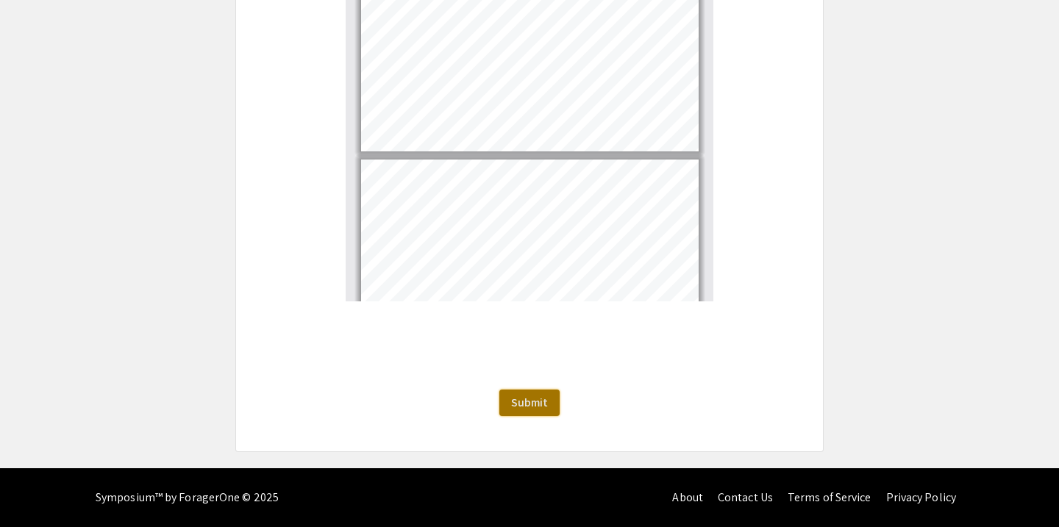
click at [540, 399] on span "Submit" at bounding box center [529, 402] width 37 height 15
